Goal: Navigation & Orientation: Understand site structure

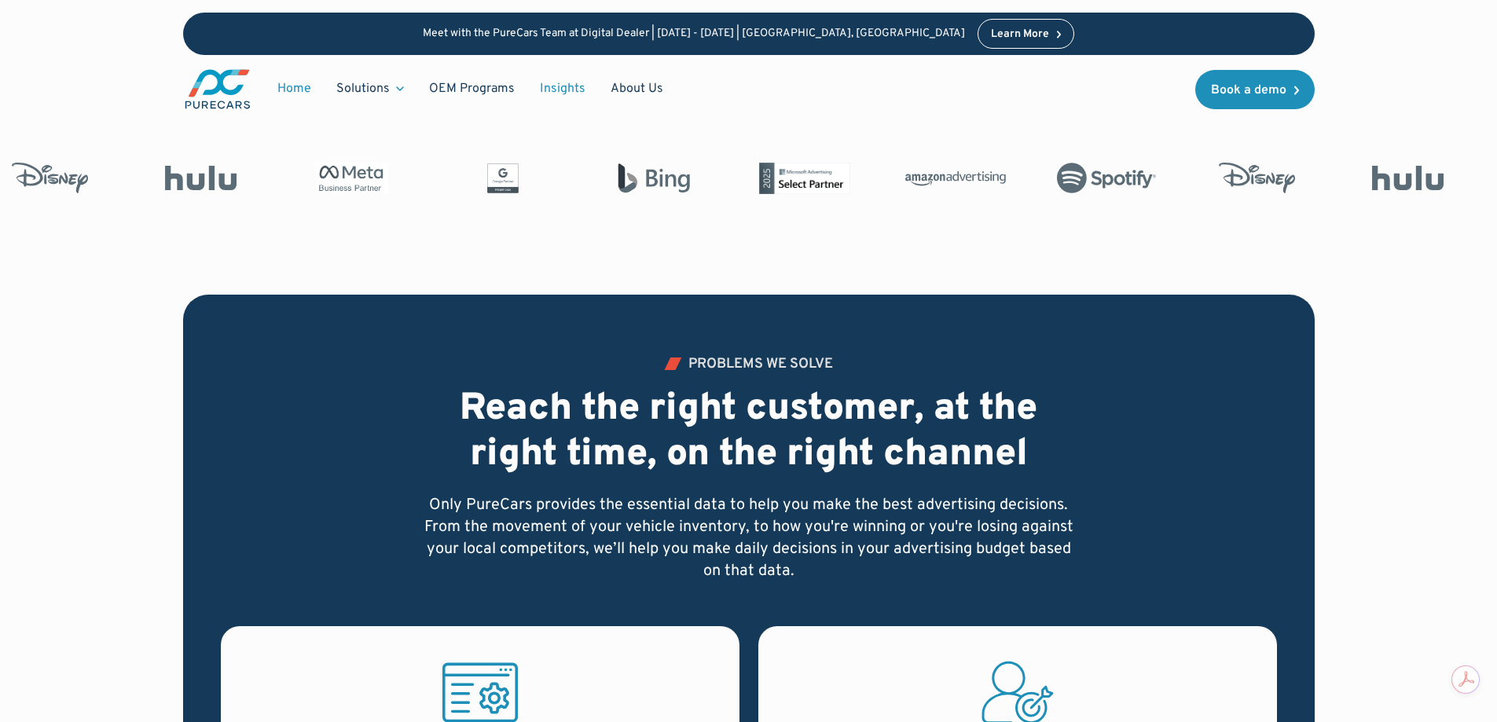
scroll to position [786, 0]
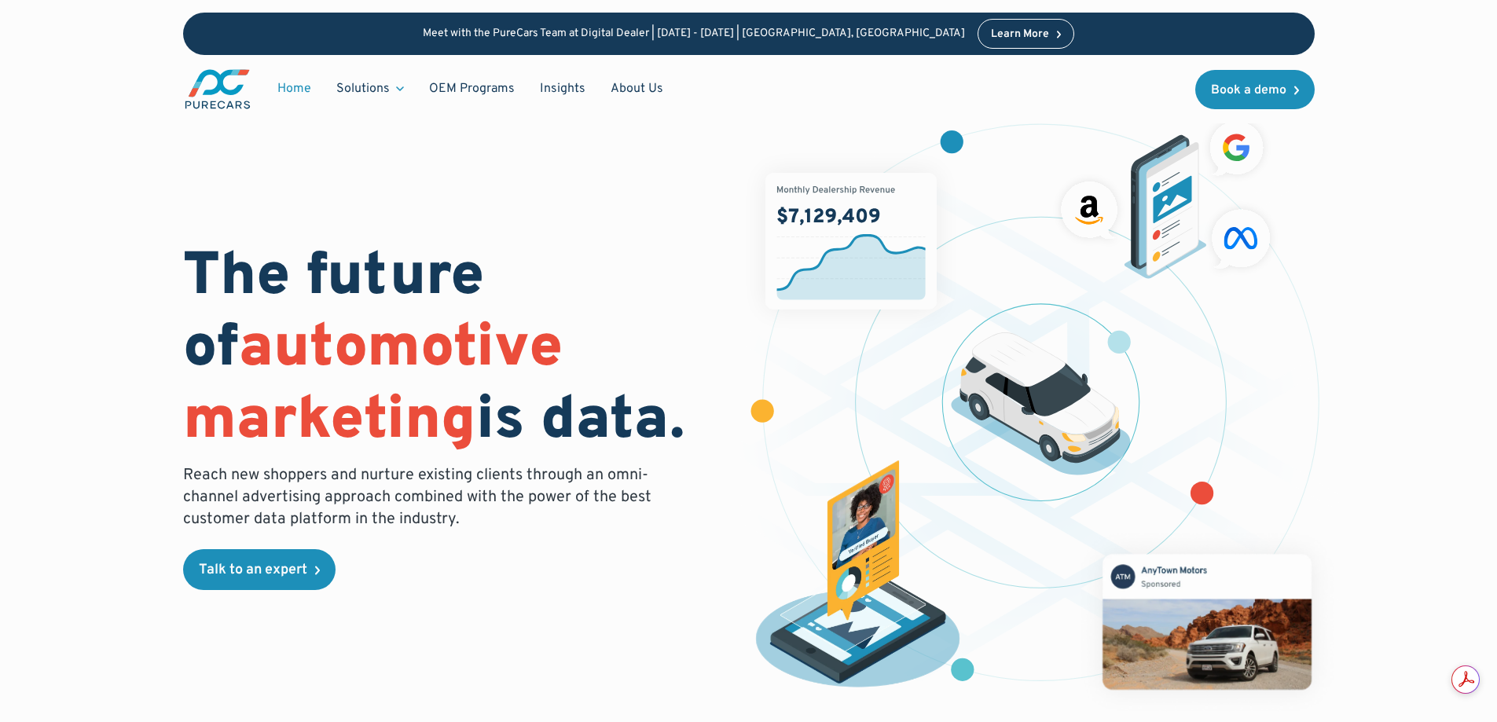
click at [1000, 35] on div "Learn More" at bounding box center [1020, 34] width 58 height 11
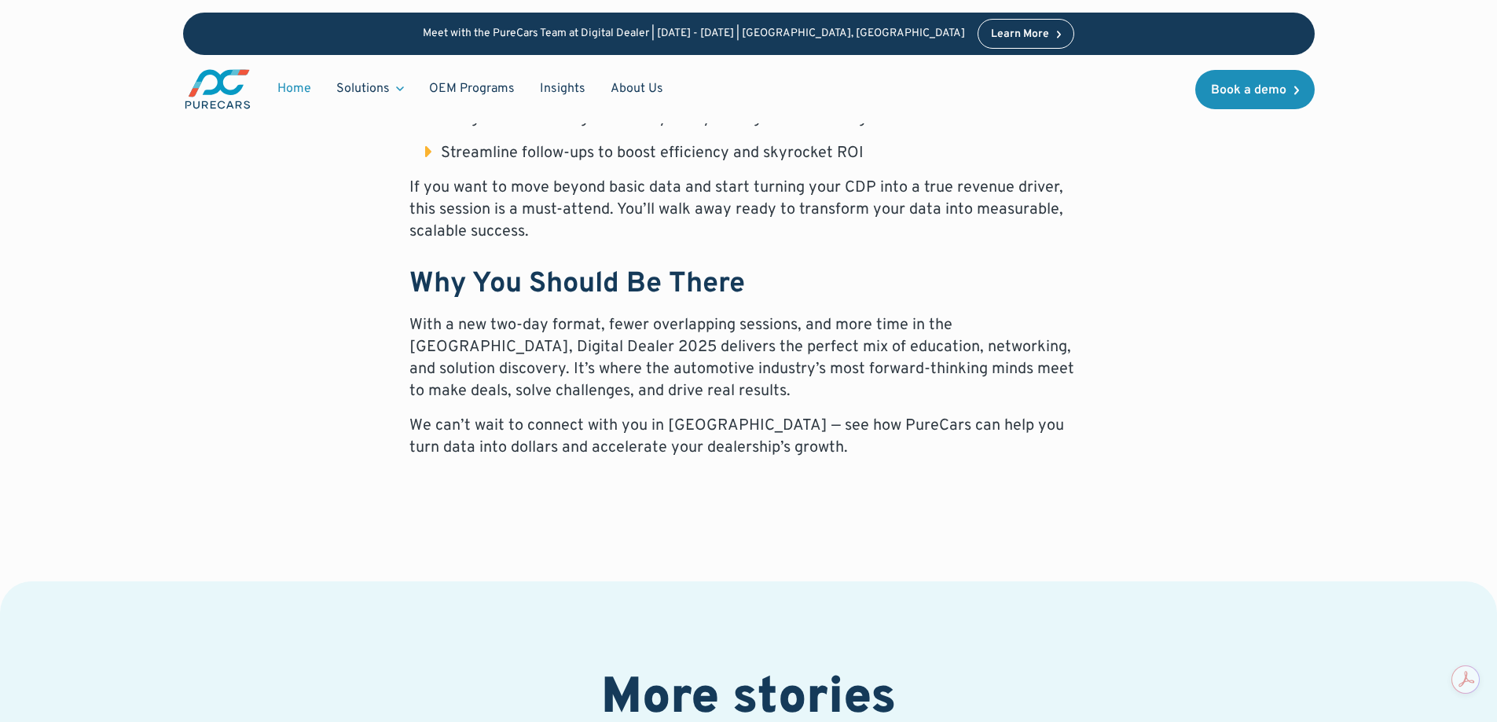
click at [297, 89] on link "Home" at bounding box center [294, 89] width 59 height 30
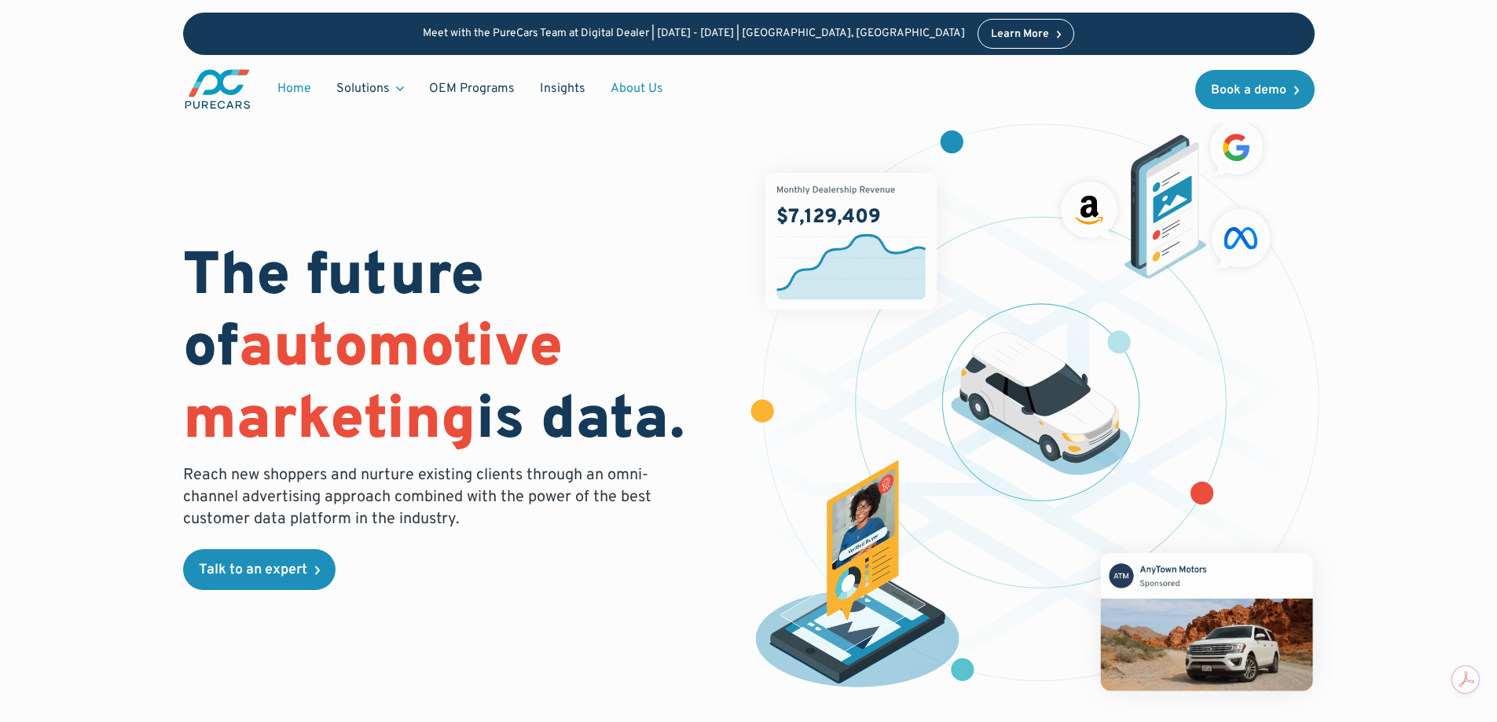
click at [625, 87] on link "About Us" at bounding box center [637, 89] width 78 height 30
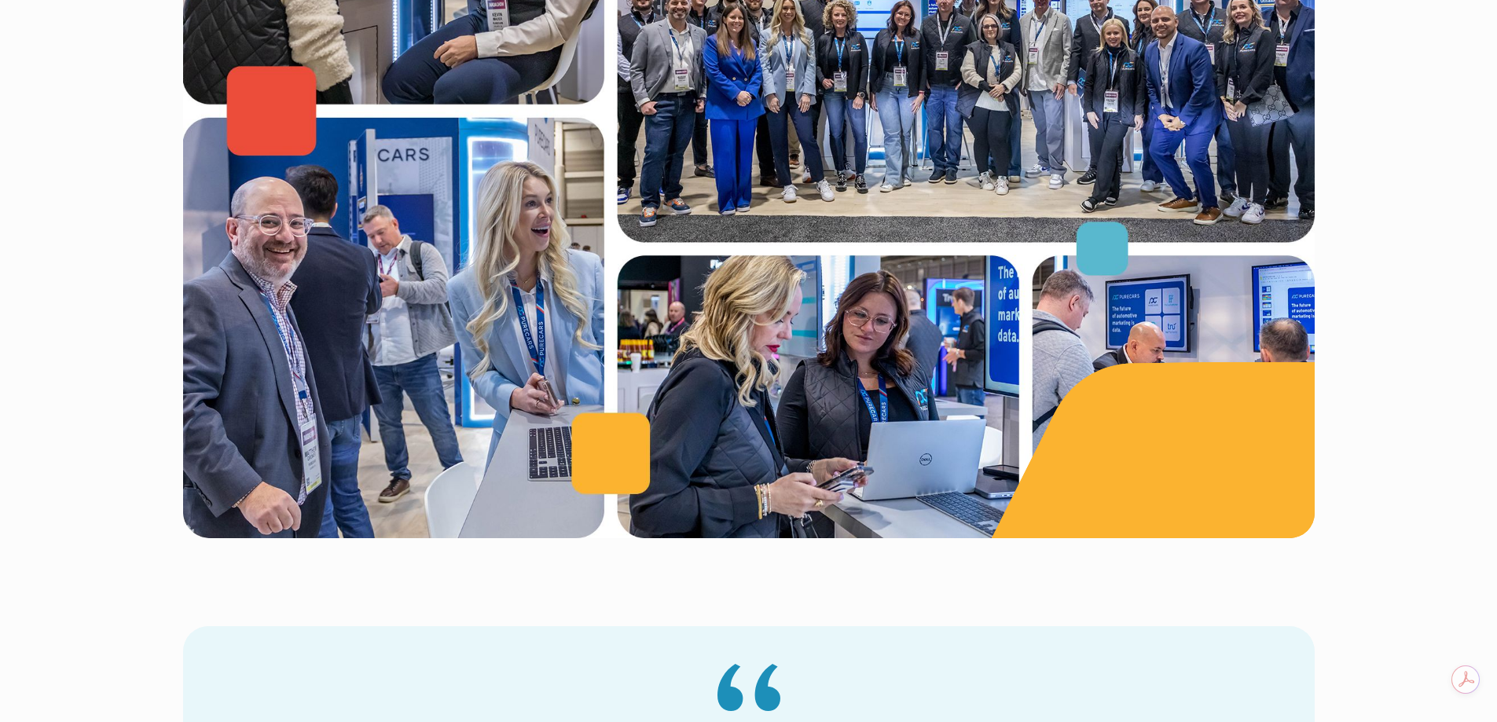
scroll to position [629, 0]
